Goal: Check status

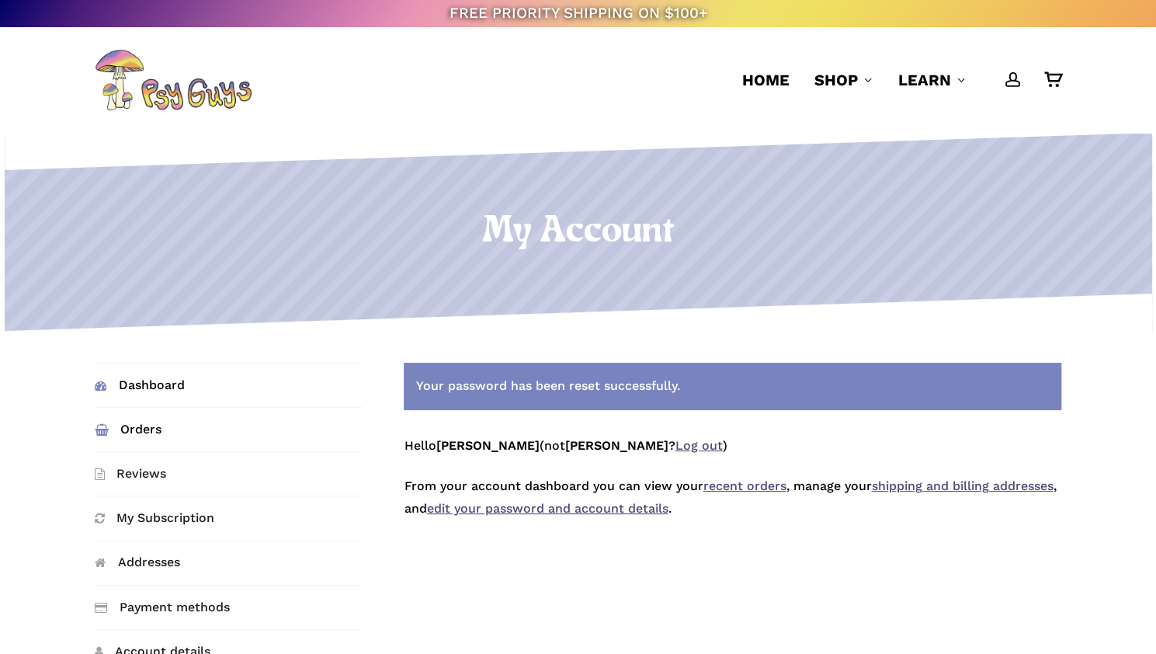
click at [140, 439] on link "Orders" at bounding box center [228, 429] width 267 height 43
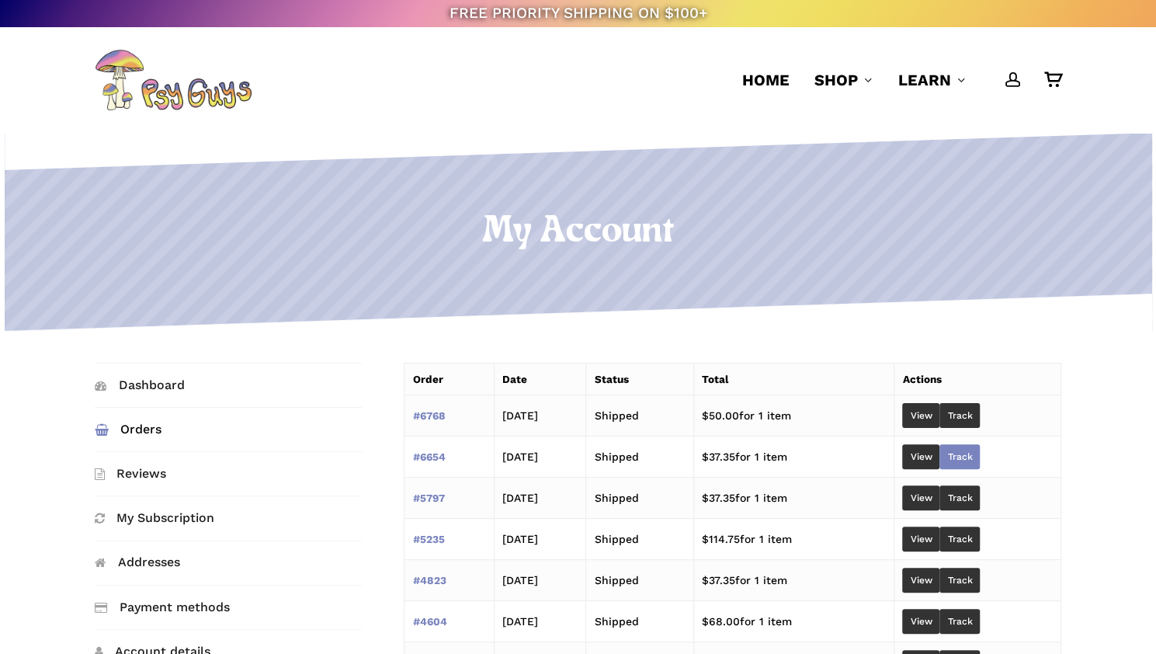
click at [980, 454] on link "Track" at bounding box center [960, 456] width 40 height 25
click at [940, 457] on link "View" at bounding box center [920, 456] width 37 height 25
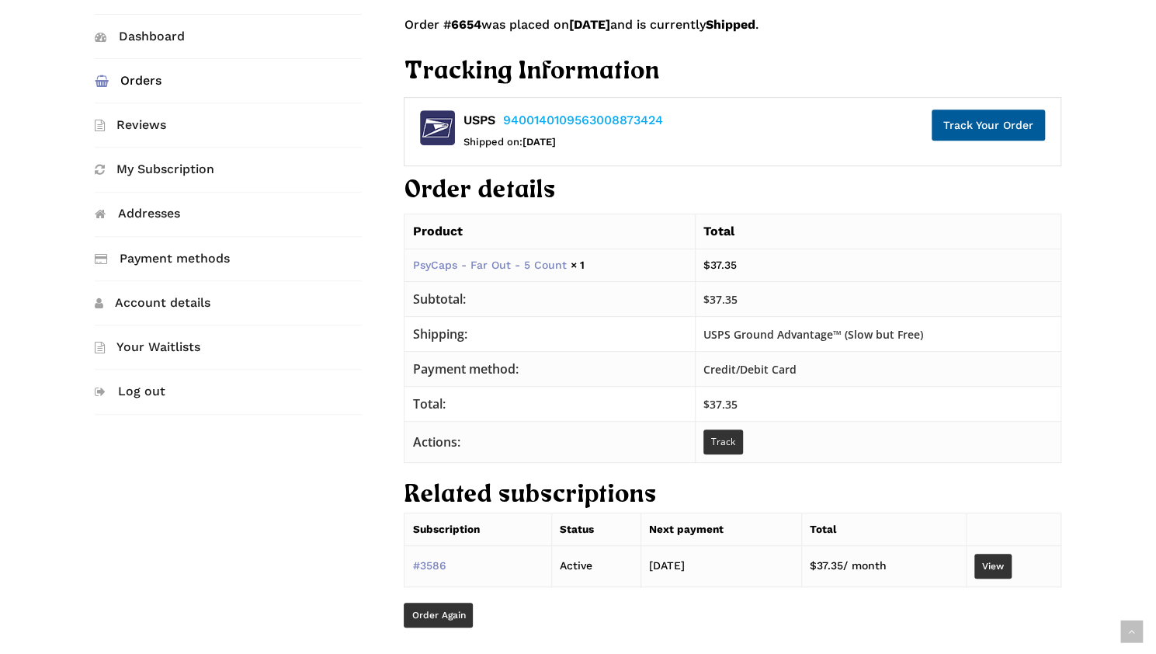
scroll to position [349, 0]
click at [980, 122] on link "Track Your Order" at bounding box center [988, 124] width 113 height 31
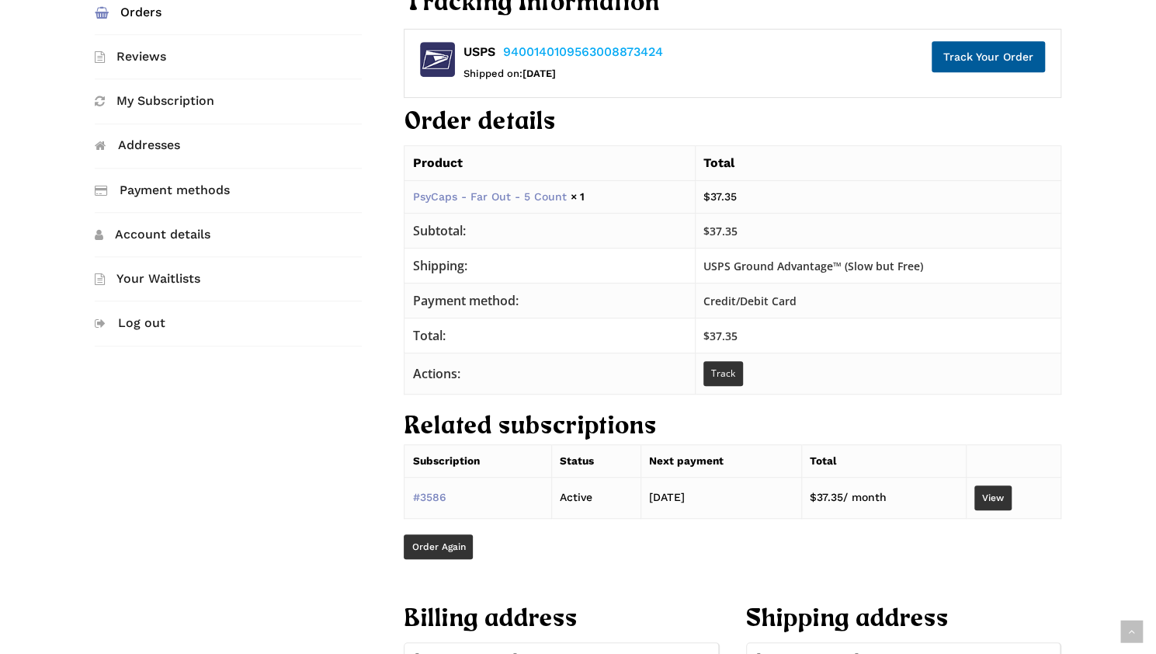
scroll to position [419, 0]
